Goal: Task Accomplishment & Management: Manage account settings

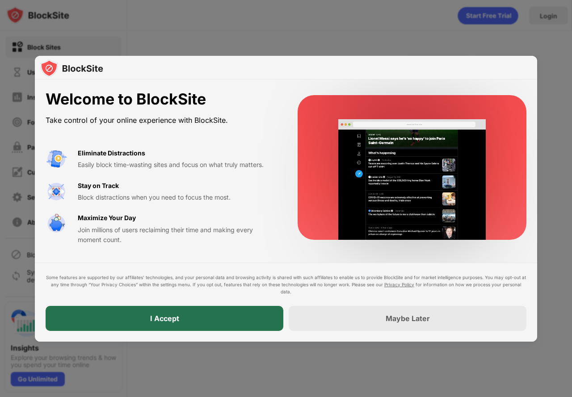
click at [268, 313] on div "I Accept" at bounding box center [165, 318] width 238 height 25
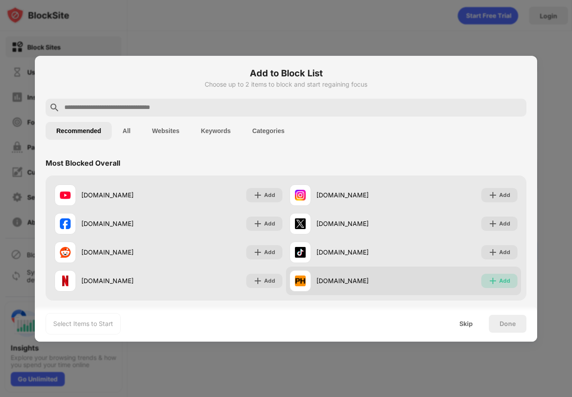
click at [488, 281] on img at bounding box center [492, 280] width 9 height 9
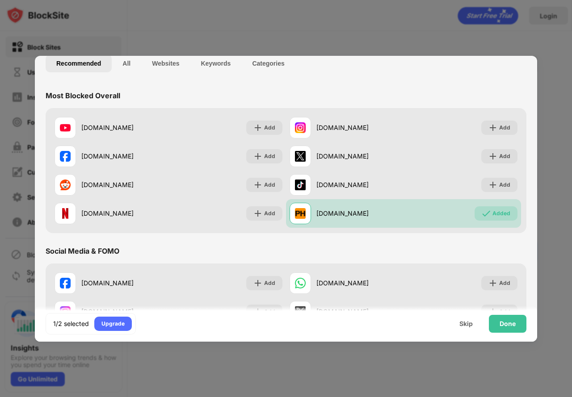
scroll to position [89, 0]
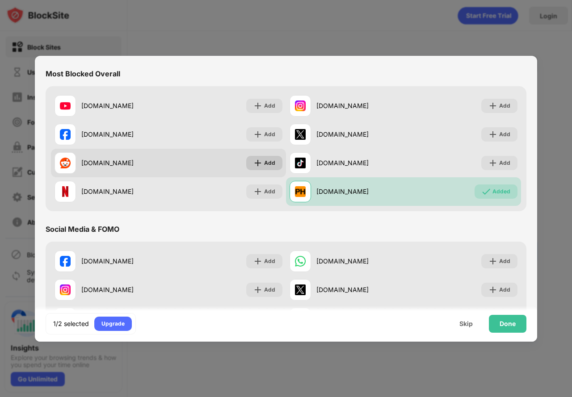
click at [264, 166] on div "Add" at bounding box center [269, 163] width 11 height 9
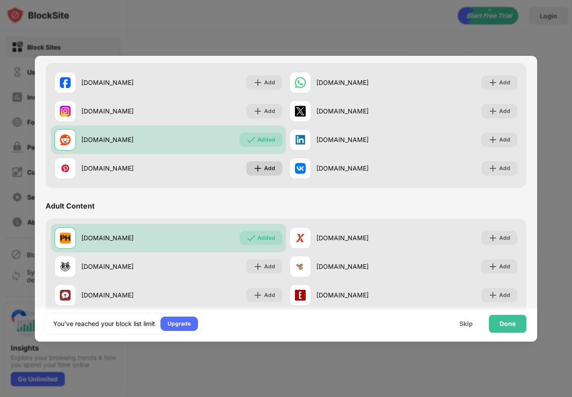
scroll to position [313, 0]
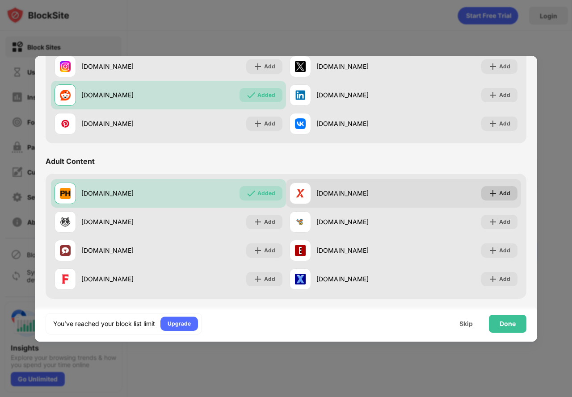
click at [491, 194] on div "Add" at bounding box center [499, 193] width 36 height 14
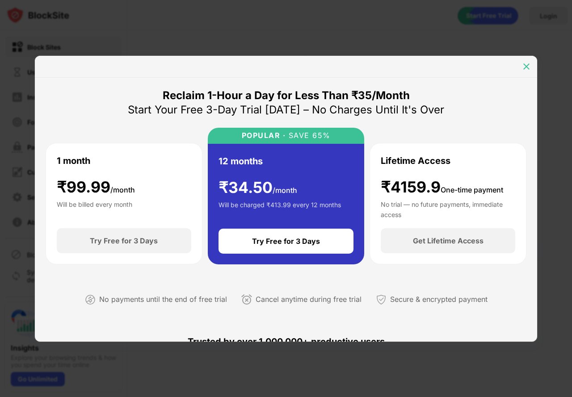
click at [524, 65] on img at bounding box center [526, 66] width 9 height 9
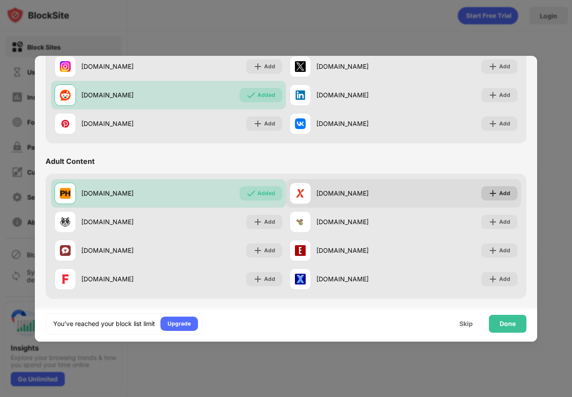
click at [492, 192] on div "Add" at bounding box center [499, 193] width 36 height 14
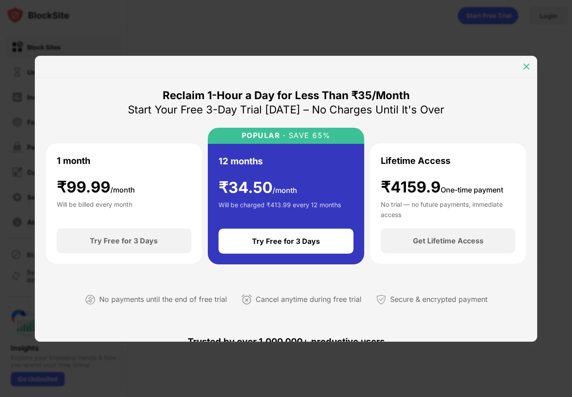
click at [524, 65] on img at bounding box center [526, 66] width 9 height 9
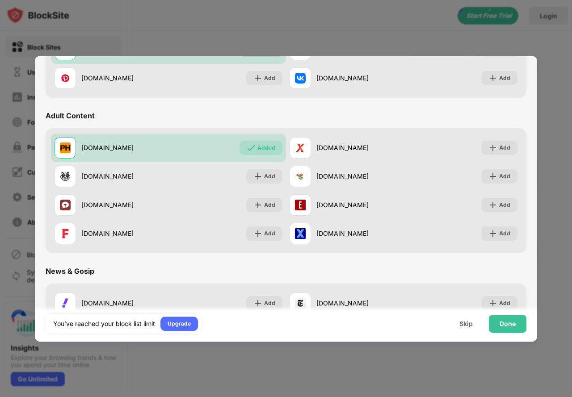
scroll to position [357, 0]
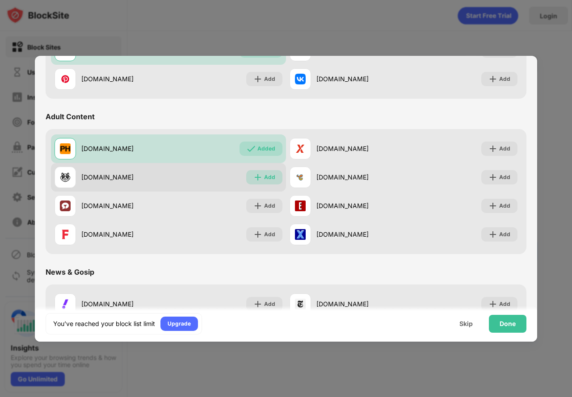
click at [264, 179] on div "Add" at bounding box center [269, 177] width 11 height 9
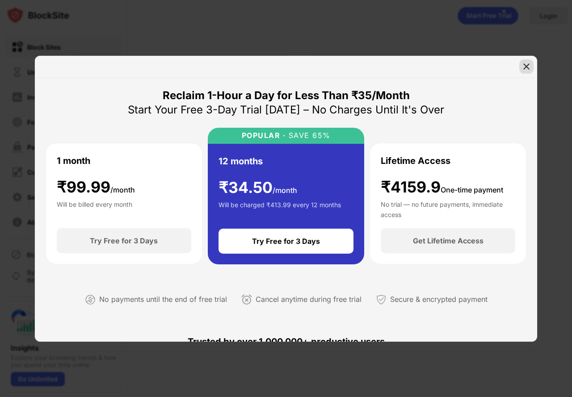
click at [528, 61] on div at bounding box center [526, 66] width 14 height 14
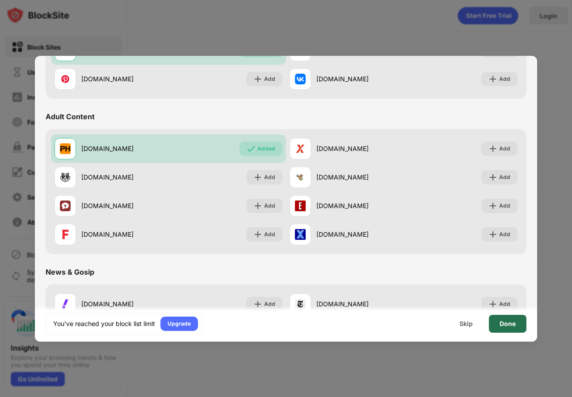
click at [496, 322] on div "Done" at bounding box center [508, 324] width 38 height 18
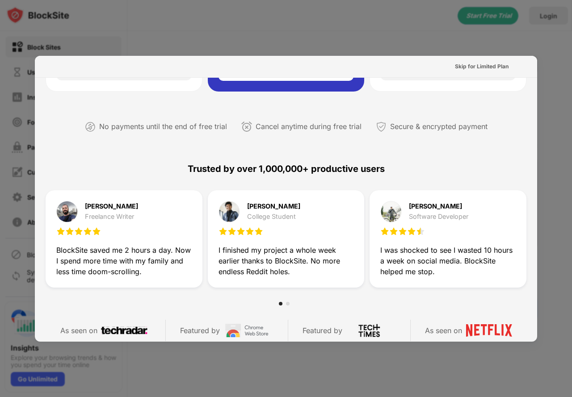
scroll to position [179, 0]
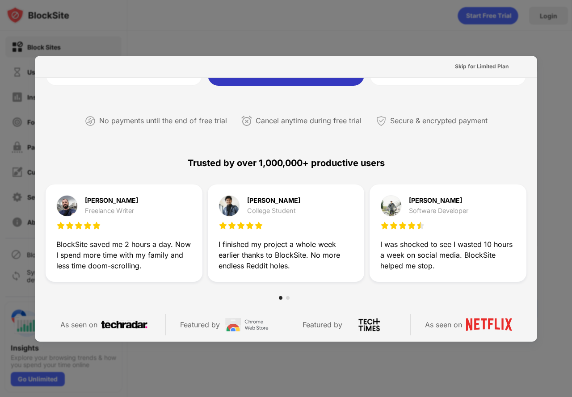
click at [520, 63] on div "Skip for Limited Plan" at bounding box center [286, 67] width 502 height 22
drag, startPoint x: 541, startPoint y: 54, endPoint x: 532, endPoint y: 45, distance: 12.6
click at [541, 52] on div at bounding box center [286, 198] width 572 height 397
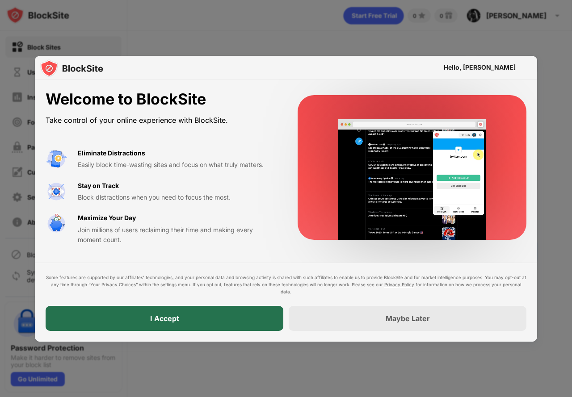
click at [219, 306] on div "I Accept" at bounding box center [165, 318] width 238 height 25
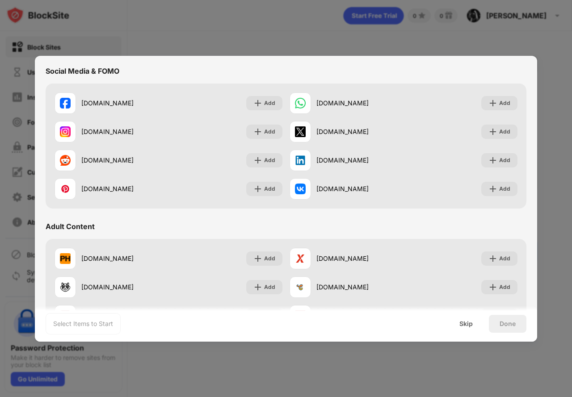
scroll to position [268, 0]
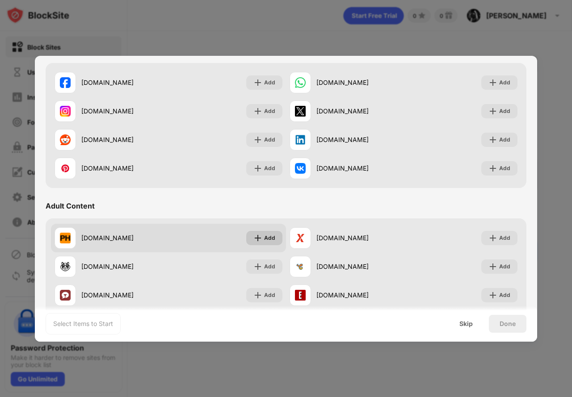
click at [260, 240] on div "Add" at bounding box center [264, 238] width 36 height 14
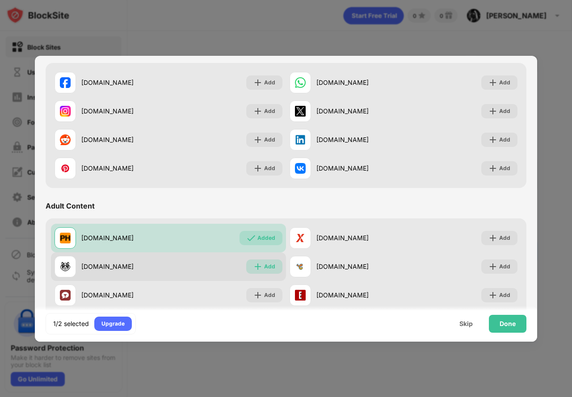
click at [272, 264] on div "Add" at bounding box center [269, 266] width 11 height 9
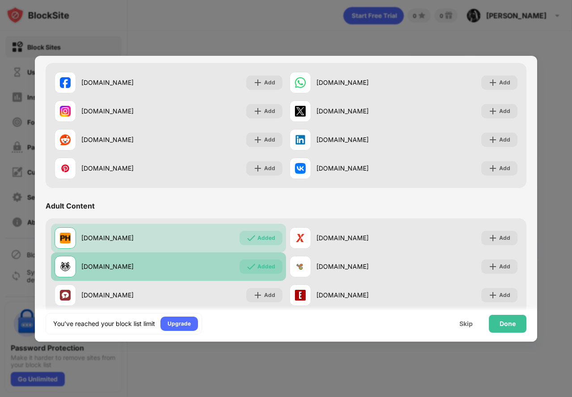
click at [264, 266] on div "Added" at bounding box center [266, 266] width 18 height 9
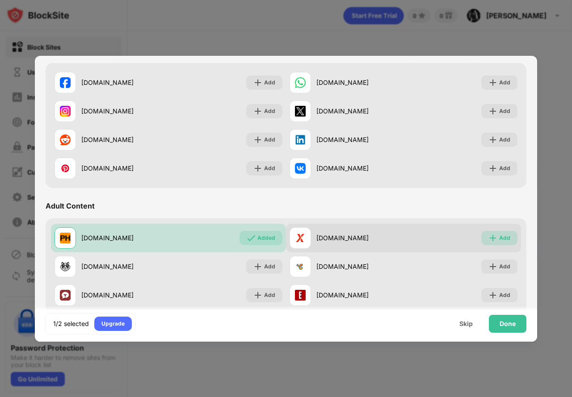
click at [485, 244] on div "Add" at bounding box center [499, 238] width 36 height 14
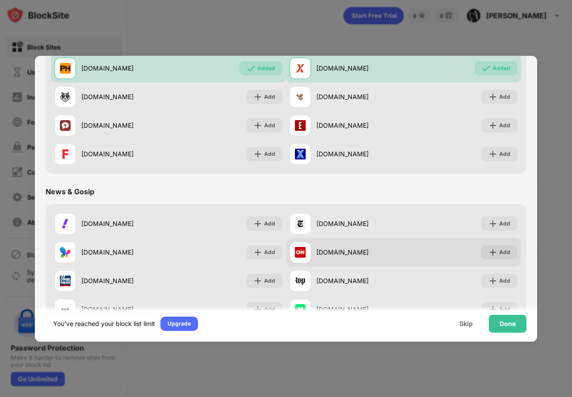
scroll to position [447, 0]
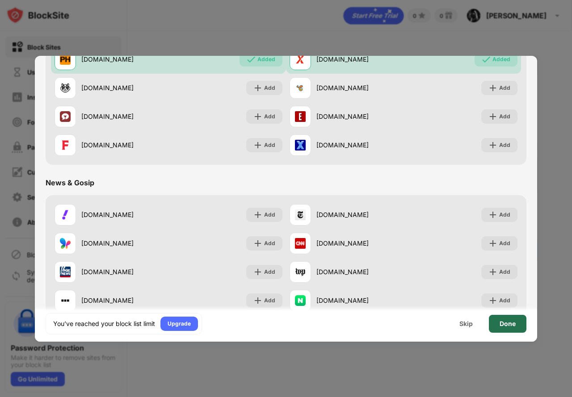
click at [509, 329] on div "Done" at bounding box center [508, 324] width 38 height 18
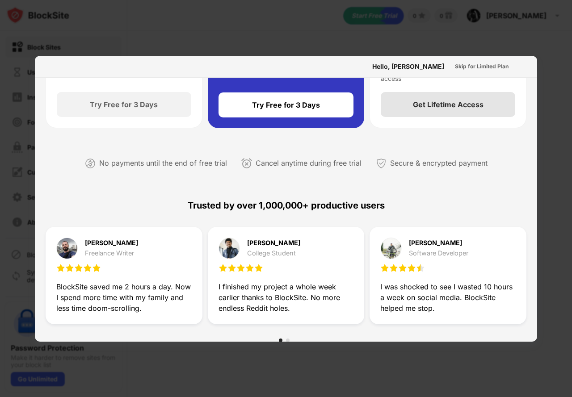
scroll to position [0, 0]
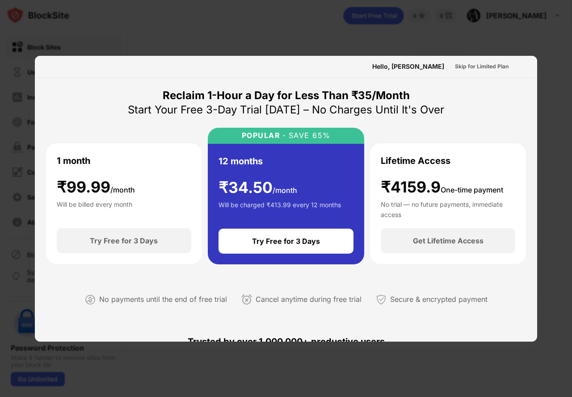
click at [539, 42] on div at bounding box center [286, 198] width 572 height 397
click at [542, 59] on div at bounding box center [286, 198] width 572 height 397
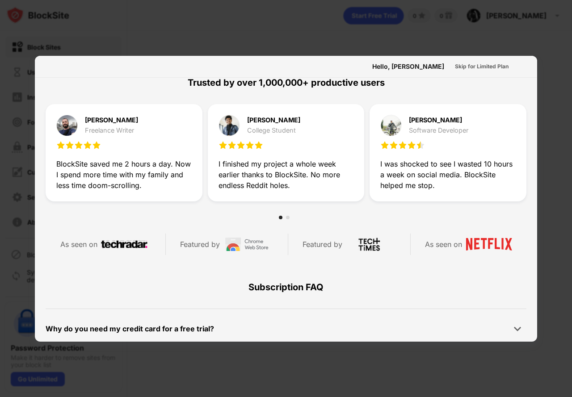
scroll to position [281, 0]
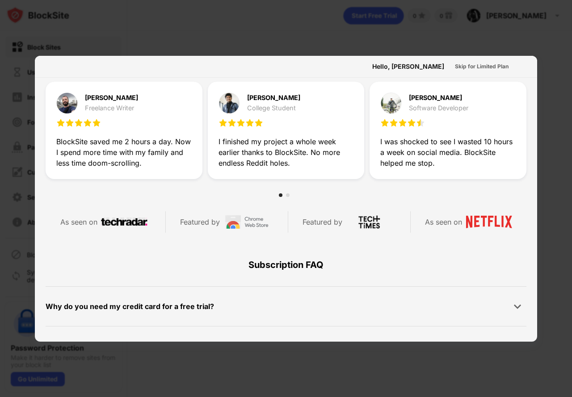
drag, startPoint x: 563, startPoint y: 113, endPoint x: 562, endPoint y: 100, distance: 12.5
click at [563, 113] on div at bounding box center [286, 198] width 572 height 397
drag, startPoint x: 562, startPoint y: 100, endPoint x: 542, endPoint y: 70, distance: 37.0
click at [562, 90] on div at bounding box center [286, 198] width 572 height 397
